Goal: Information Seeking & Learning: Learn about a topic

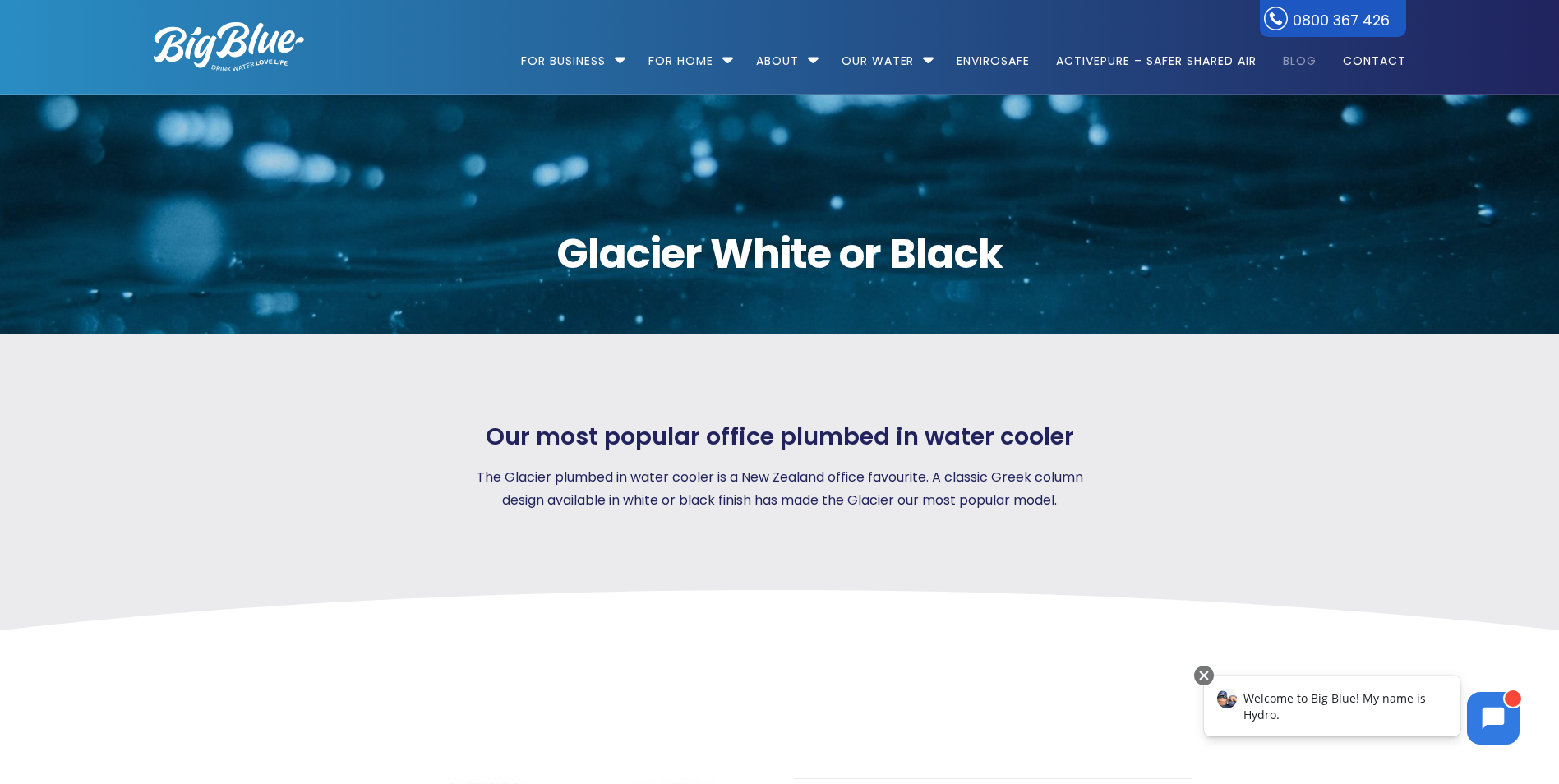
click at [1295, 61] on link "Blog" at bounding box center [1300, 53] width 57 height 106
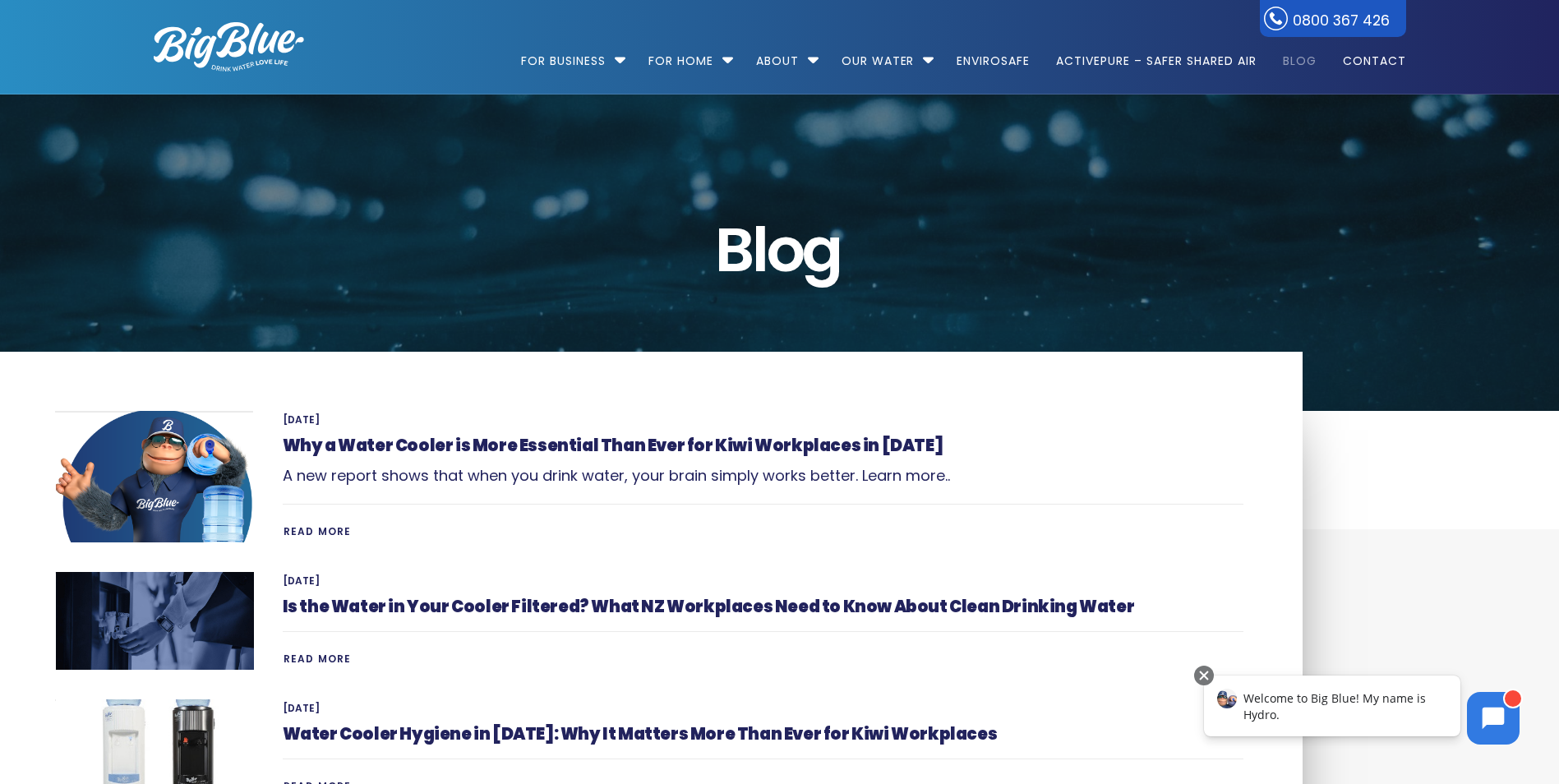
click at [1318, 728] on div "Welcome to Big Blue! My name is Hydro." at bounding box center [1332, 706] width 256 height 61
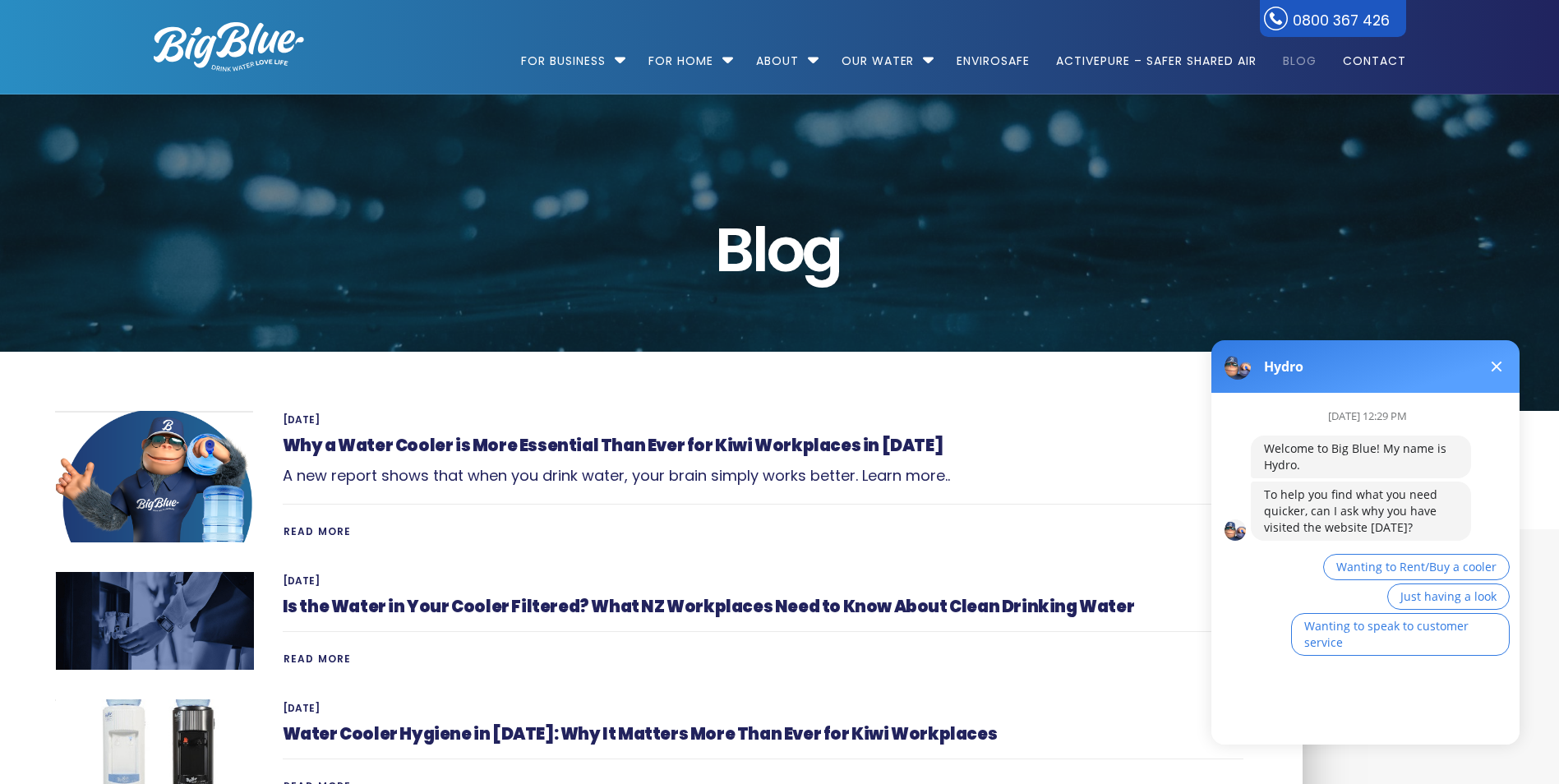
click at [1495, 359] on button at bounding box center [1496, 367] width 20 height 20
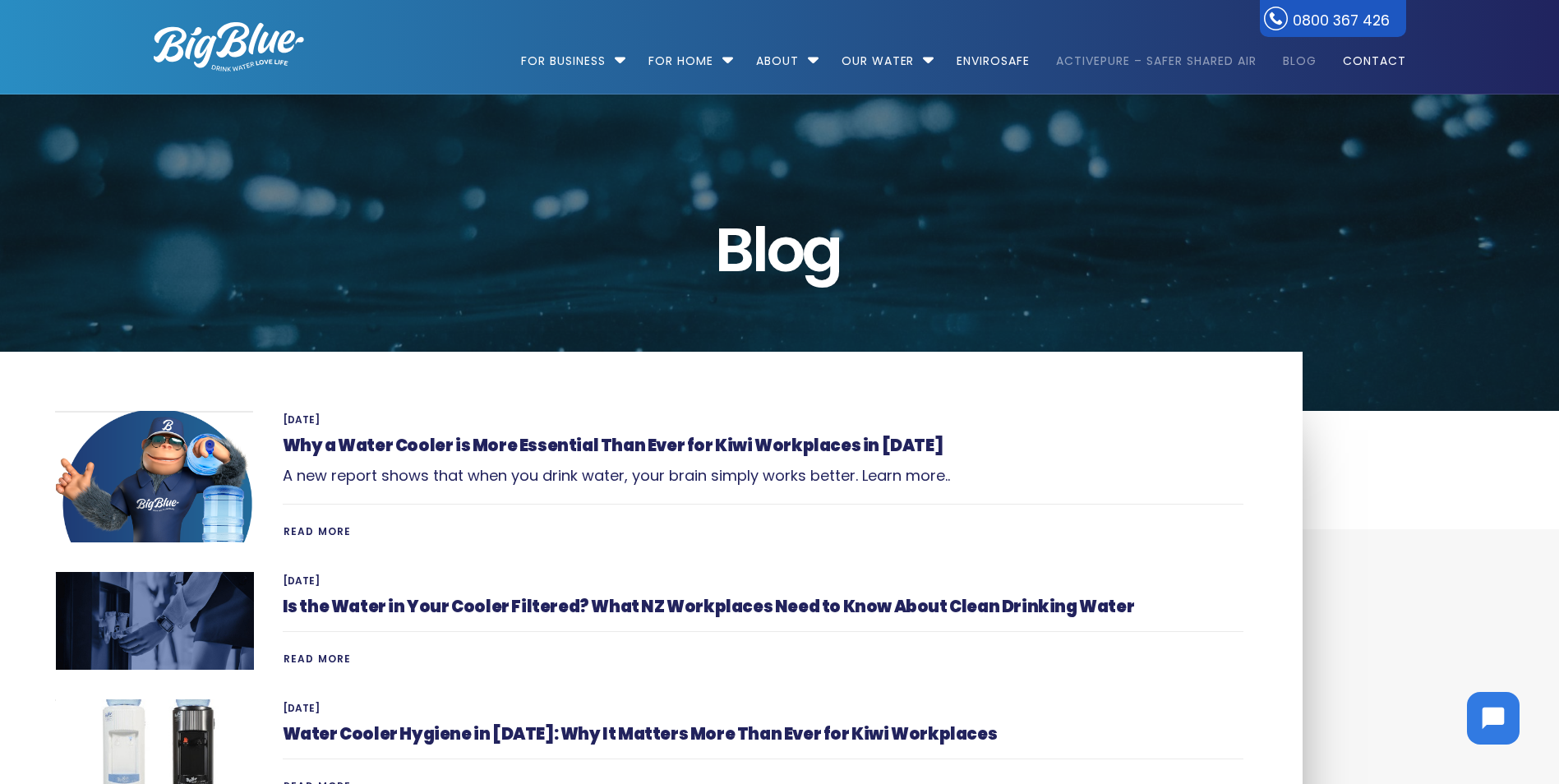
click at [1182, 58] on link "ActivePure – Safer Shared Air" at bounding box center [1155, 53] width 223 height 106
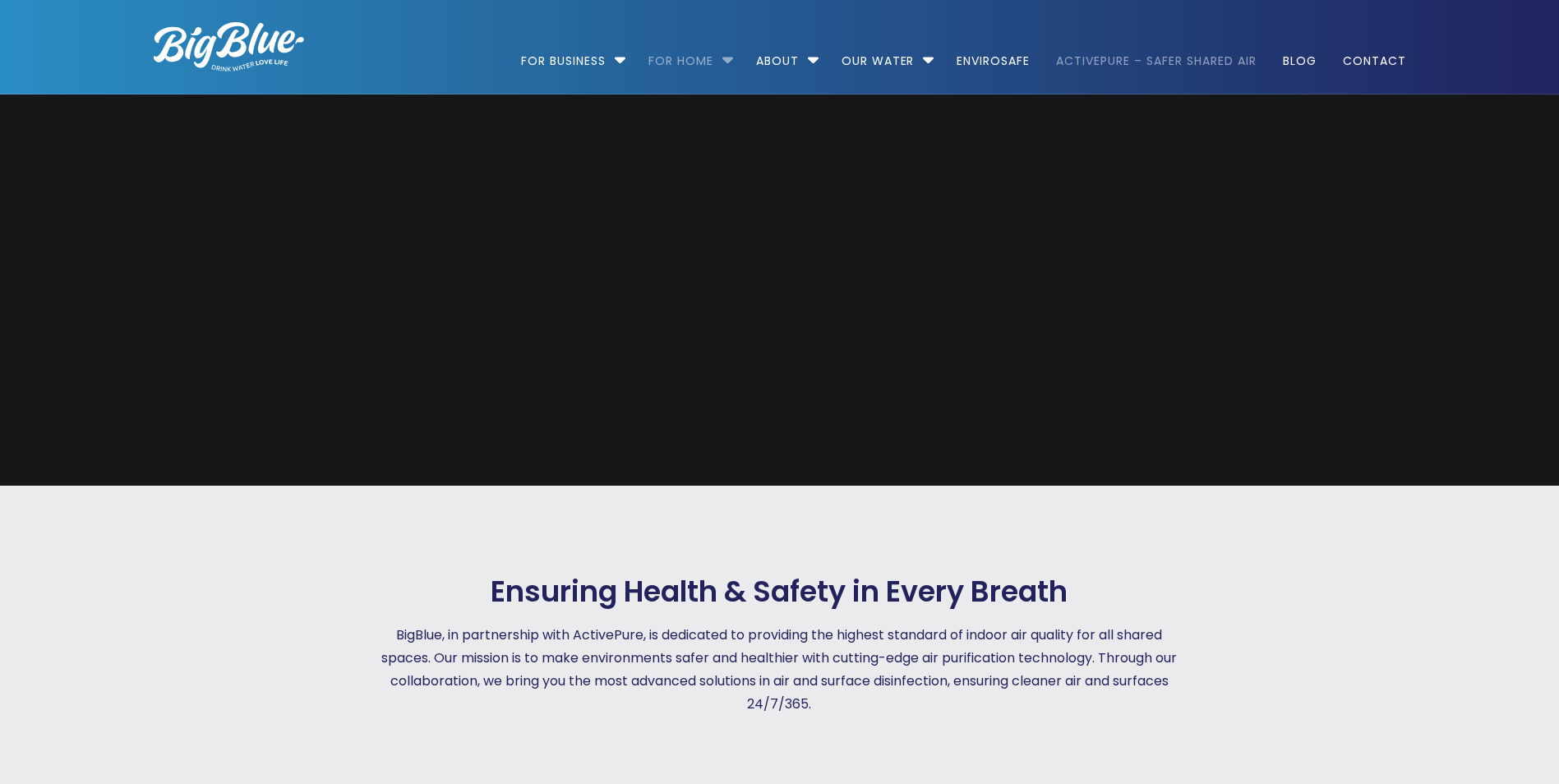
click at [701, 58] on link "For Home" at bounding box center [681, 53] width 88 height 106
